Goal: Information Seeking & Learning: Stay updated

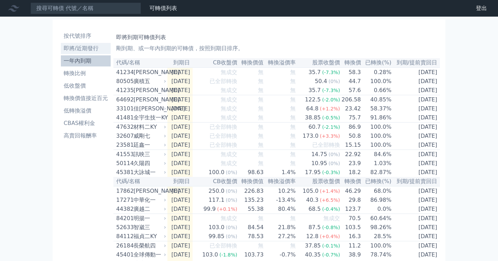
click at [81, 45] on li "即將/近期發行" at bounding box center [86, 48] width 50 height 8
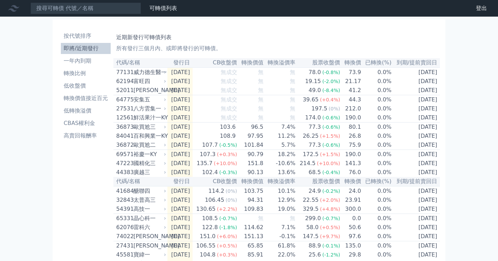
click at [88, 61] on li "一年內到期" at bounding box center [86, 61] width 50 height 8
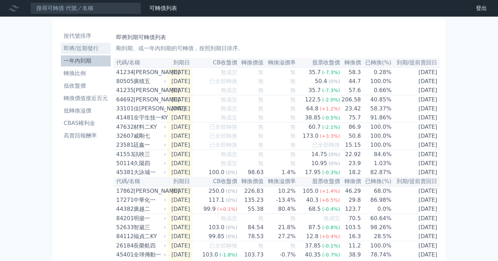
click at [87, 49] on li "即將/近期發行" at bounding box center [86, 48] width 50 height 8
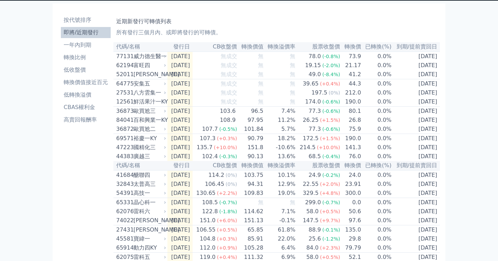
scroll to position [14, 0]
